Goal: Check status: Check status

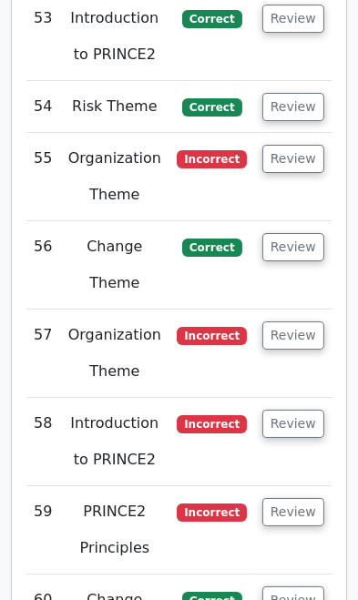
scroll to position [7603, 0]
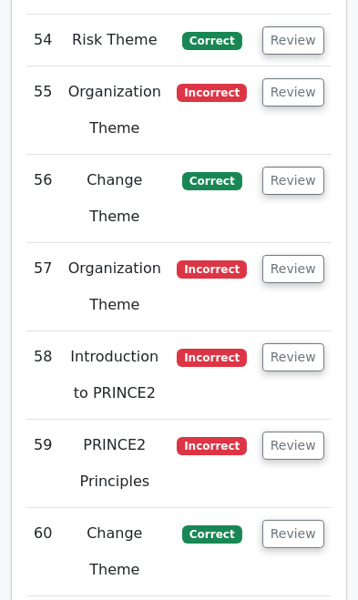
scroll to position [7714, 0]
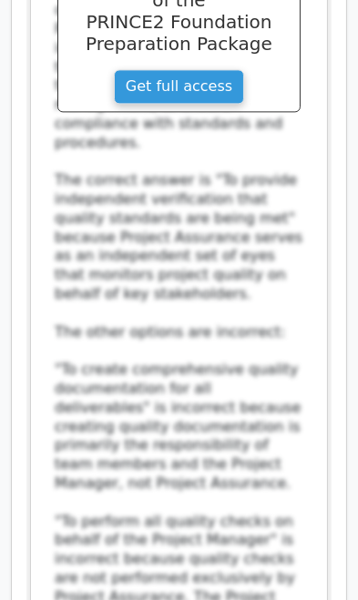
scroll to position [10186, 0]
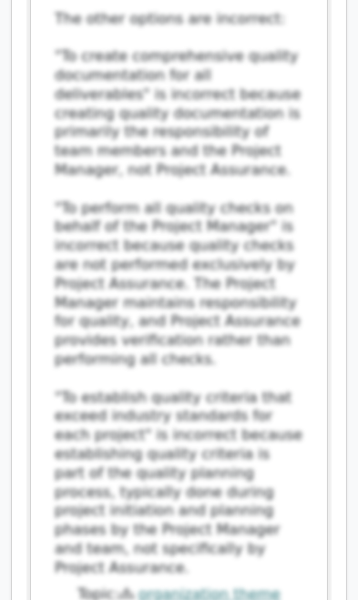
scroll to position [10501, 0]
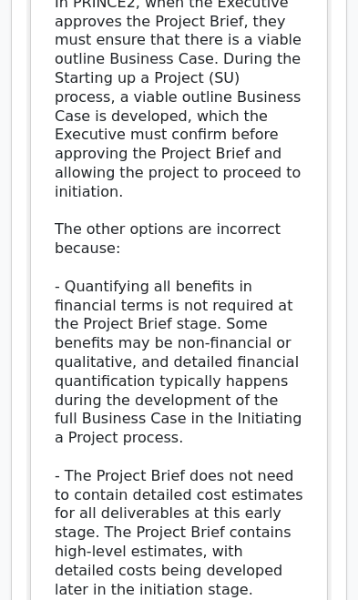
scroll to position [11826, 0]
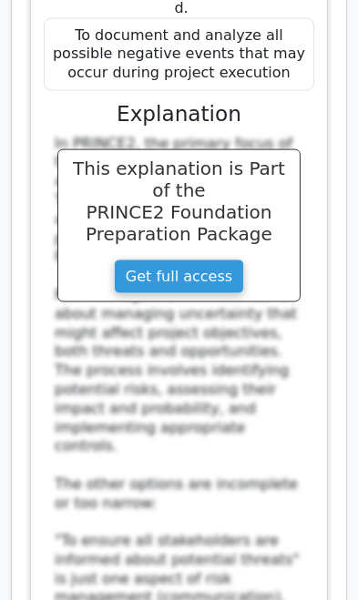
scroll to position [13177, 0]
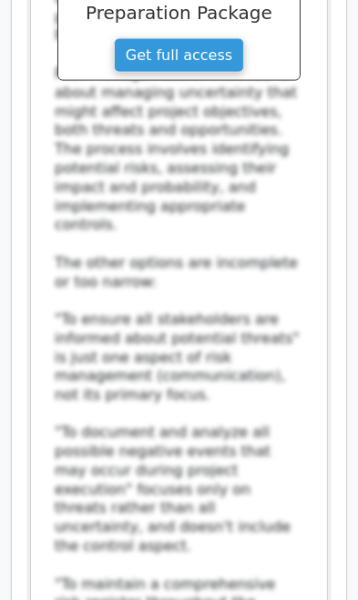
scroll to position [13425, 0]
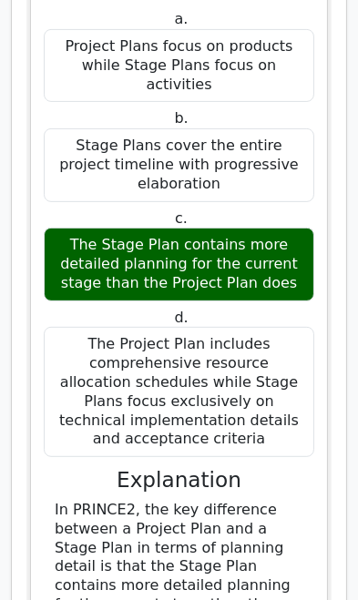
scroll to position [0, 0]
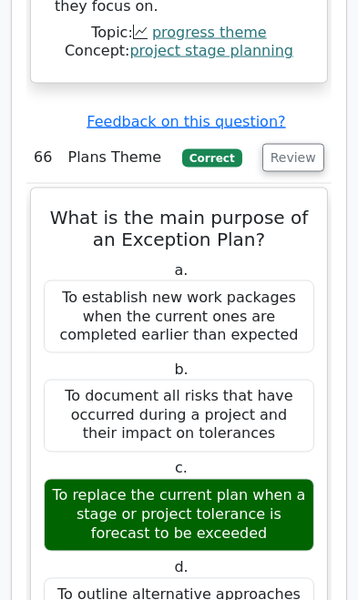
scroll to position [17339, 0]
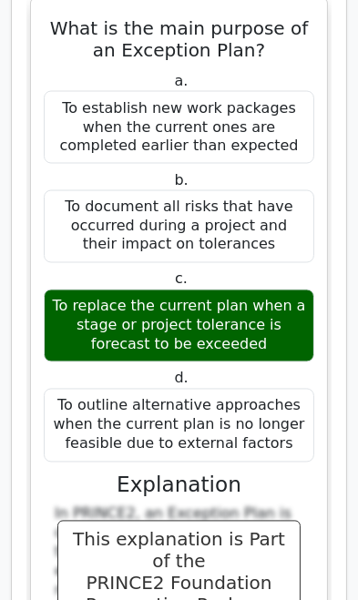
scroll to position [17526, 0]
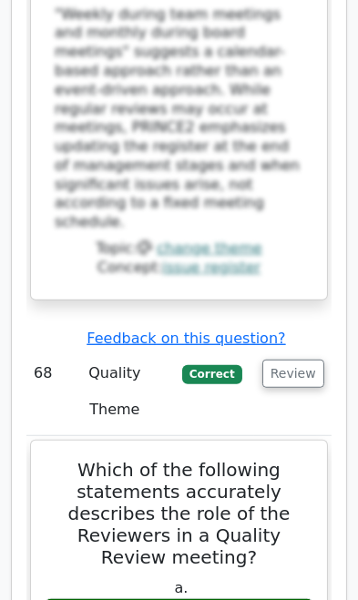
scroll to position [20252, 0]
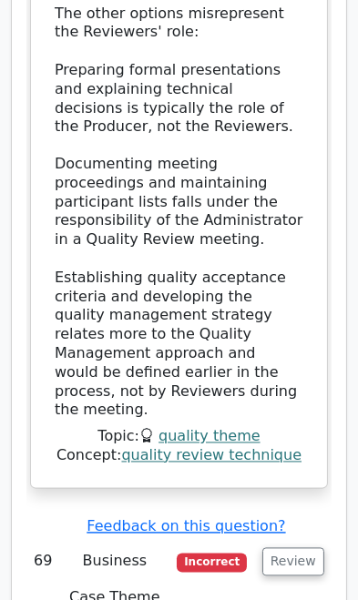
scroll to position [21492, 0]
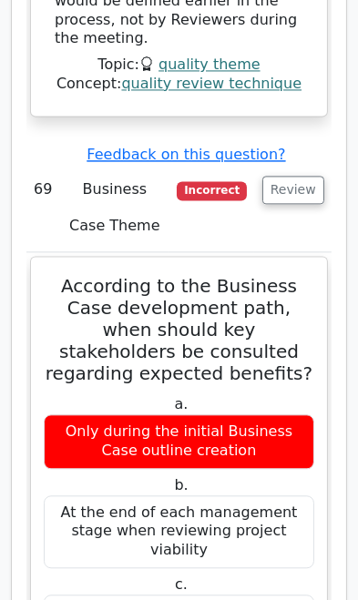
scroll to position [21865, 0]
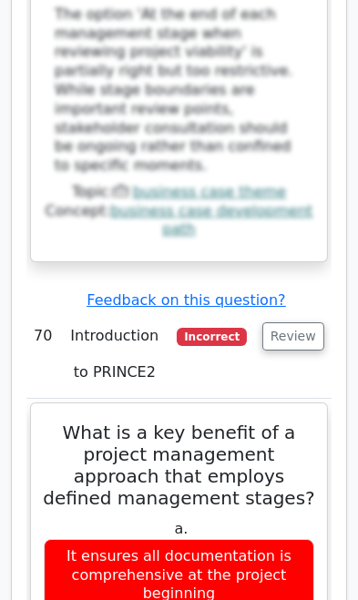
scroll to position [23281, 0]
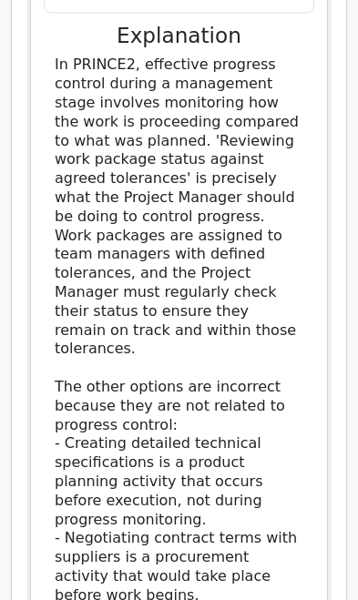
scroll to position [25686, 0]
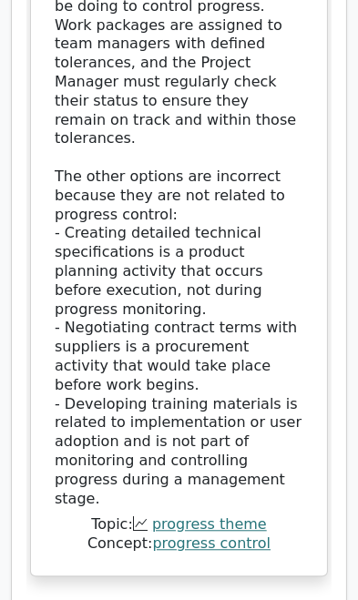
scroll to position [25885, 0]
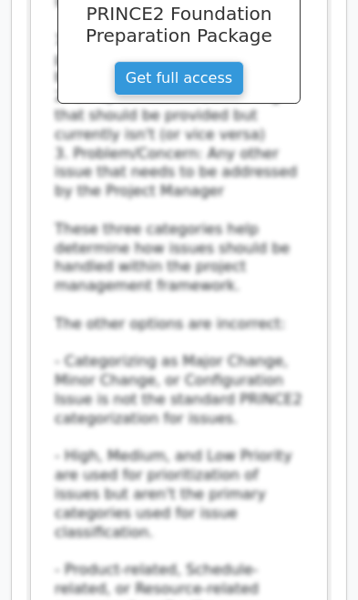
scroll to position [27172, 0]
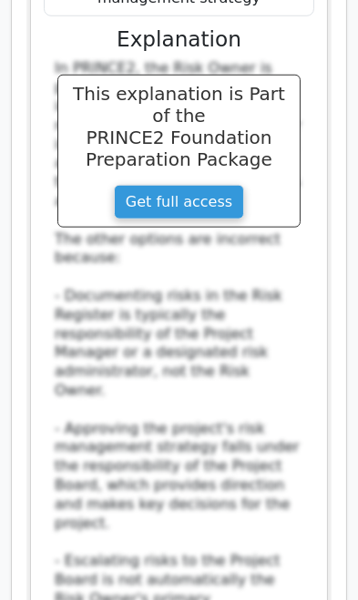
scroll to position [28454, 0]
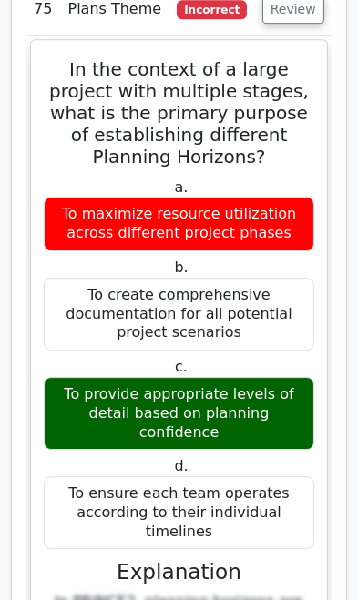
scroll to position [30738, 0]
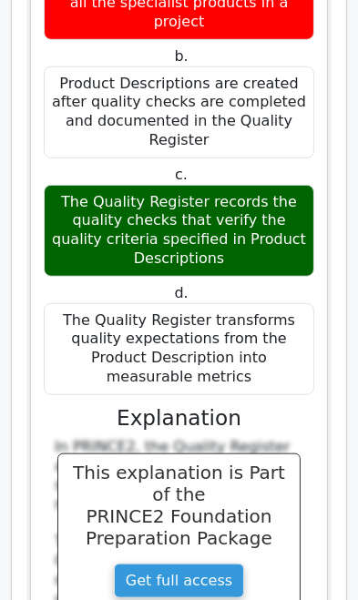
scroll to position [32269, 0]
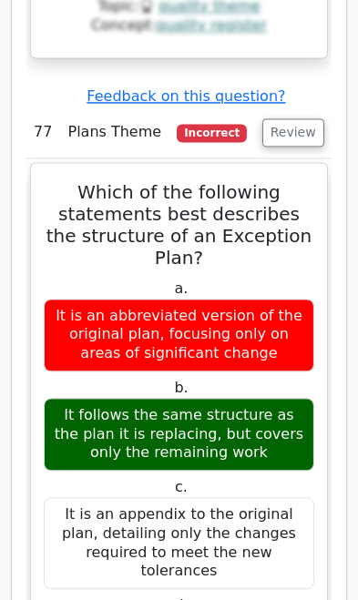
scroll to position [33587, 0]
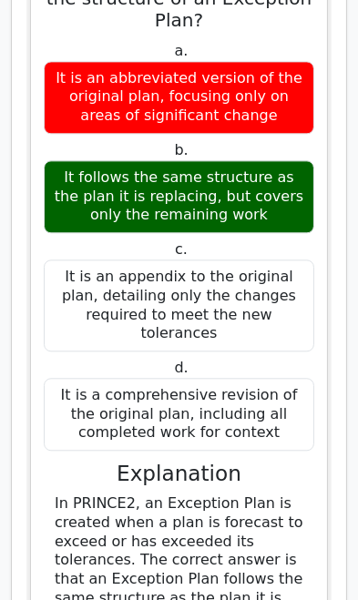
scroll to position [33823, 0]
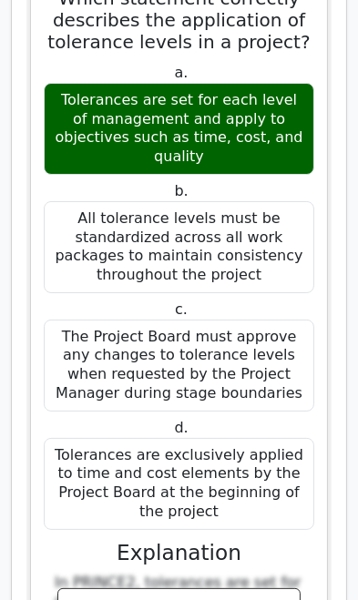
scroll to position [35375, 0]
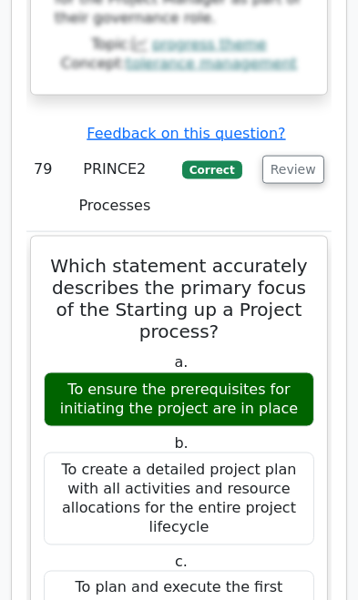
scroll to position [36806, 0]
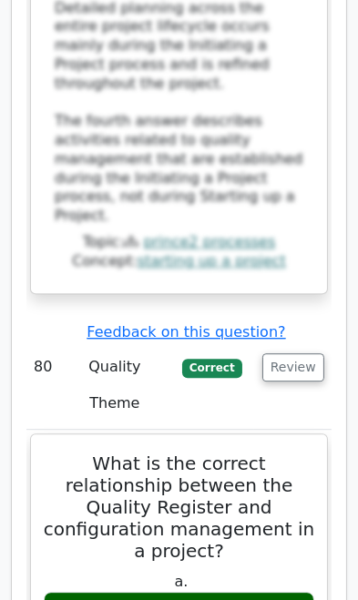
scroll to position [38180, 0]
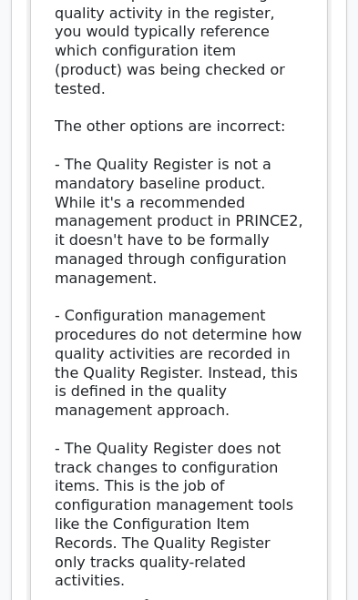
scroll to position [39510, 0]
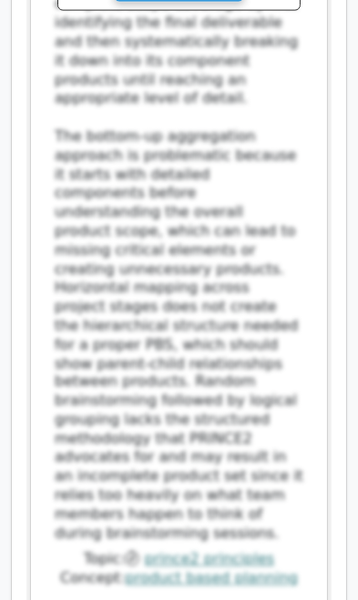
scroll to position [40949, 0]
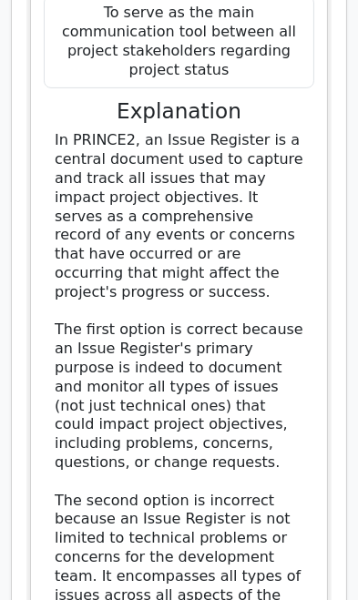
scroll to position [43553, 0]
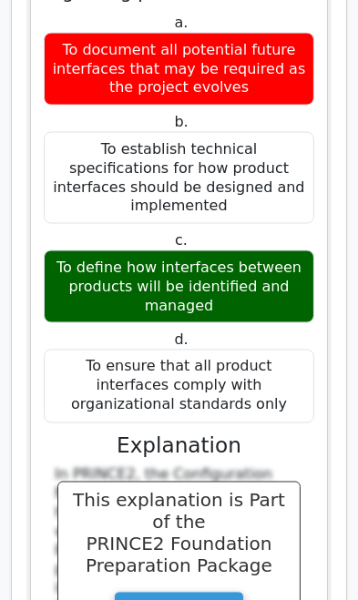
scroll to position [44903, 0]
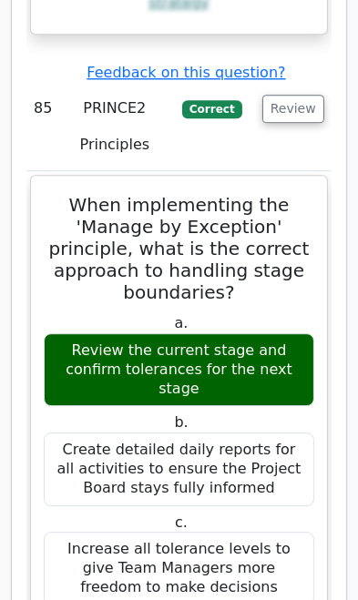
scroll to position [46190, 0]
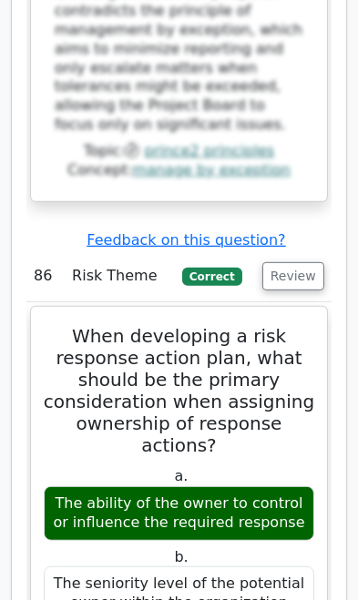
scroll to position [47721, 0]
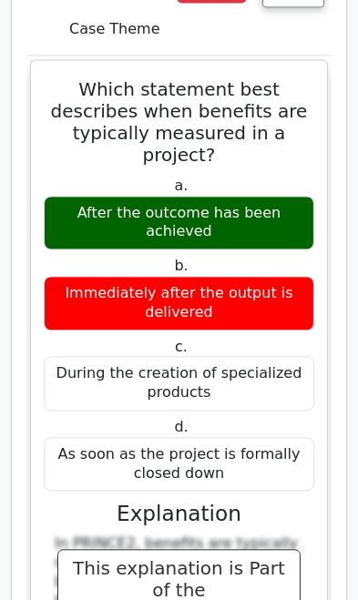
scroll to position [49353, 0]
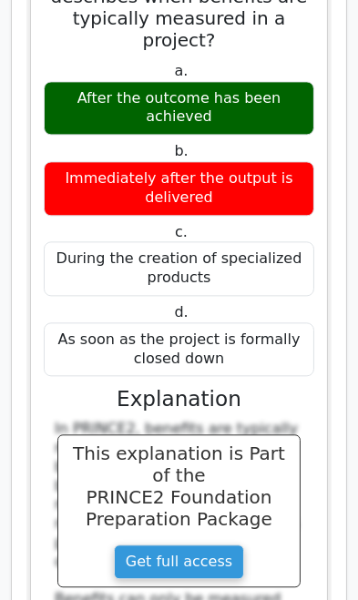
scroll to position [49488, 0]
